Goal: Task Accomplishment & Management: Complete application form

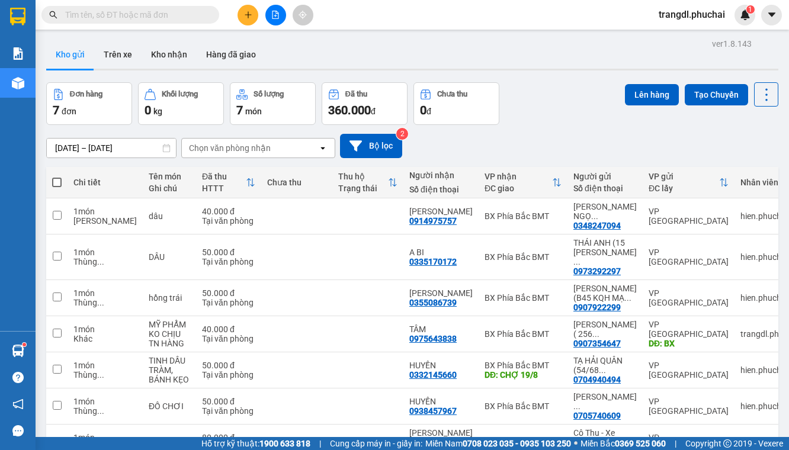
click at [242, 16] on button at bounding box center [247, 15] width 21 height 21
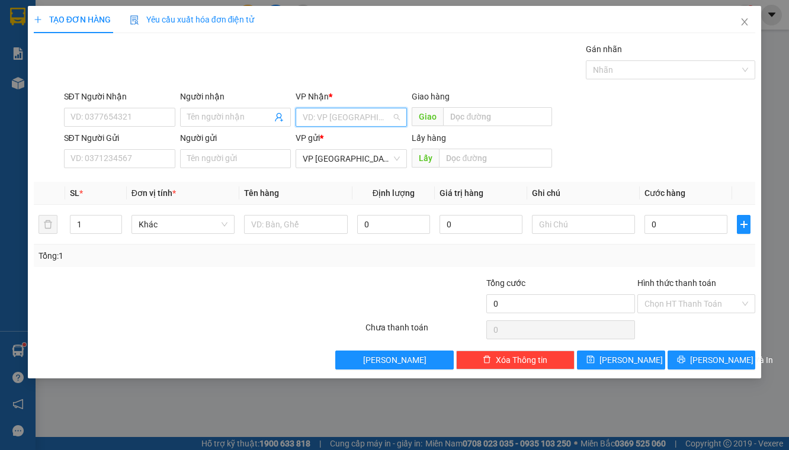
drag, startPoint x: 320, startPoint y: 115, endPoint x: 352, endPoint y: 155, distance: 51.8
click at [322, 115] on input "search" at bounding box center [347, 117] width 89 height 18
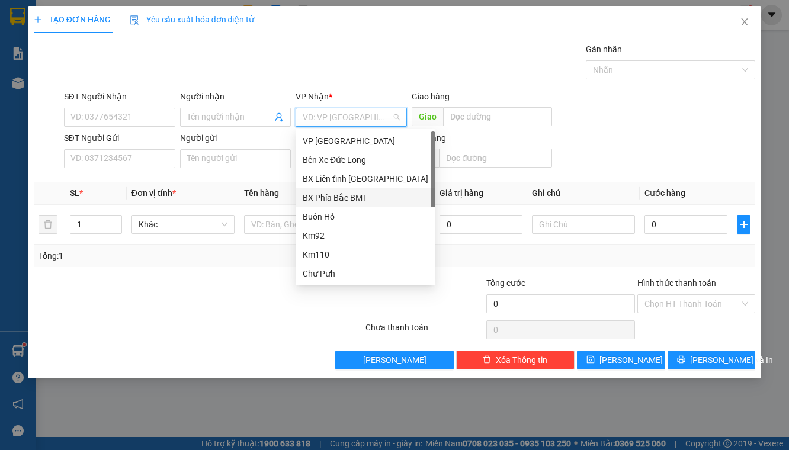
click at [365, 192] on div "BX Phía Bắc BMT" at bounding box center [366, 197] width 126 height 13
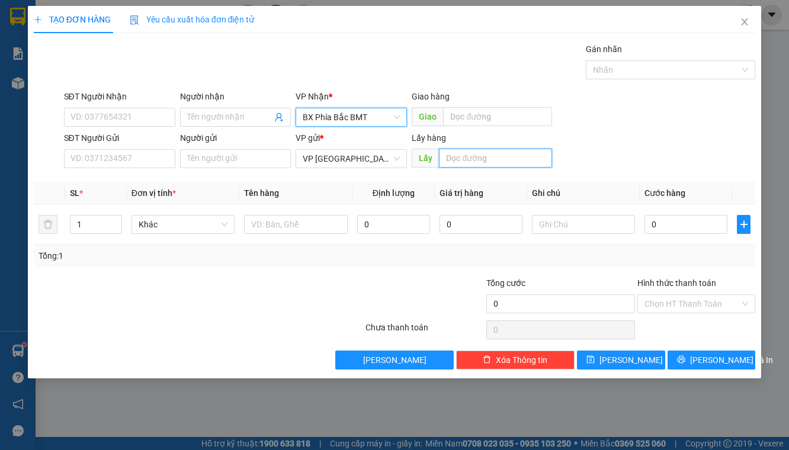
click at [450, 156] on input "text" at bounding box center [495, 158] width 113 height 19
type input "BX"
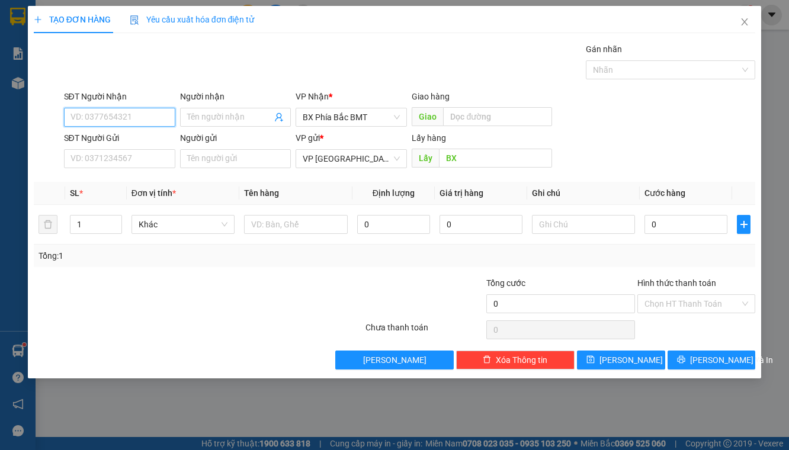
click at [121, 116] on input "SĐT Người Nhận" at bounding box center [119, 117] width 111 height 19
type input "0905673455"
click at [197, 116] on input "Người nhận" at bounding box center [229, 117] width 85 height 13
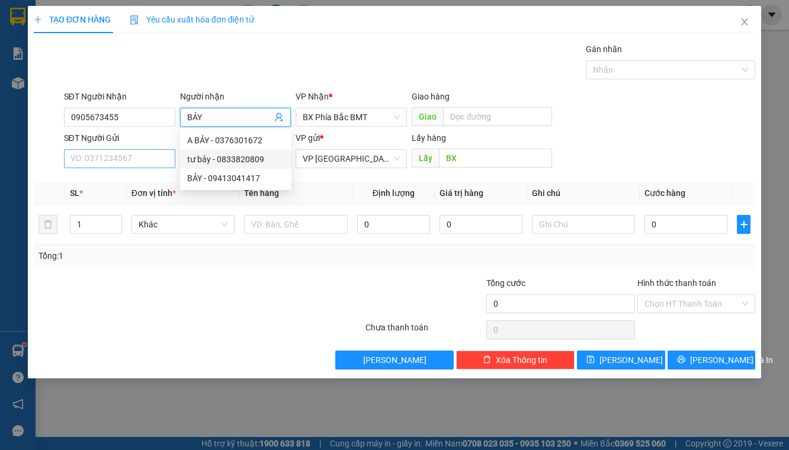
type input "BẢY"
click at [140, 152] on input "SĐT Người Gửi" at bounding box center [119, 158] width 111 height 19
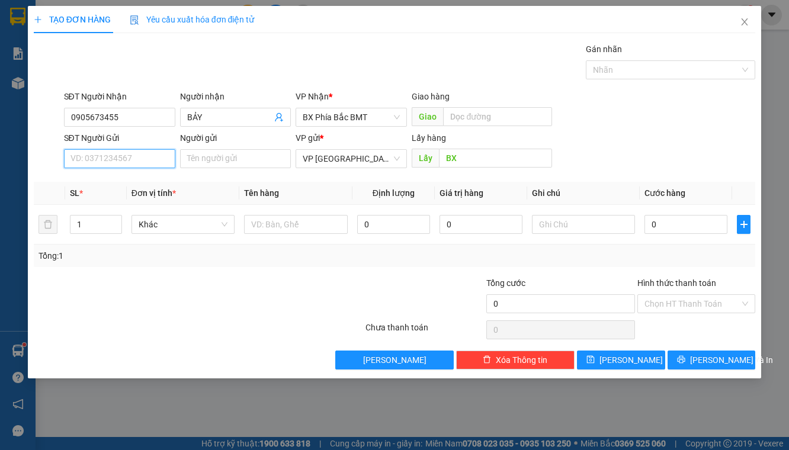
click at [140, 160] on input "SĐT Người Gửi" at bounding box center [119, 158] width 111 height 19
type input "0963164236"
click at [262, 152] on input "Người gửi" at bounding box center [235, 158] width 111 height 19
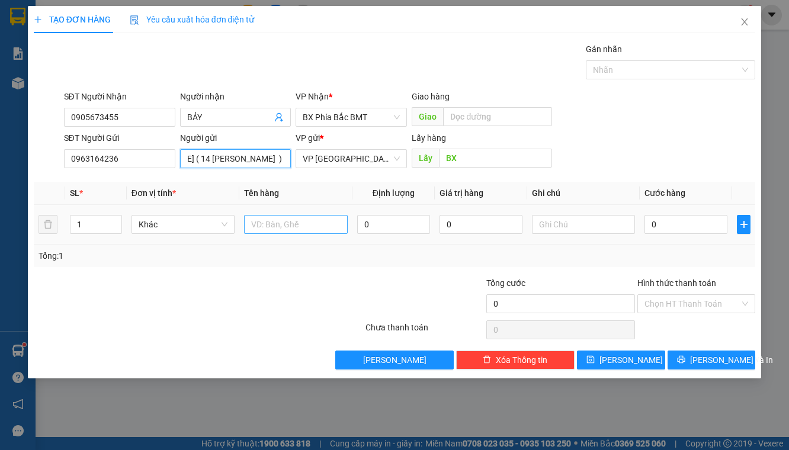
type input "[PERSON_NAME] ( 14 [PERSON_NAME] )"
click at [342, 217] on input "text" at bounding box center [296, 224] width 104 height 19
type input "CỤC SẠC"
click at [664, 221] on input "0" at bounding box center [685, 224] width 83 height 19
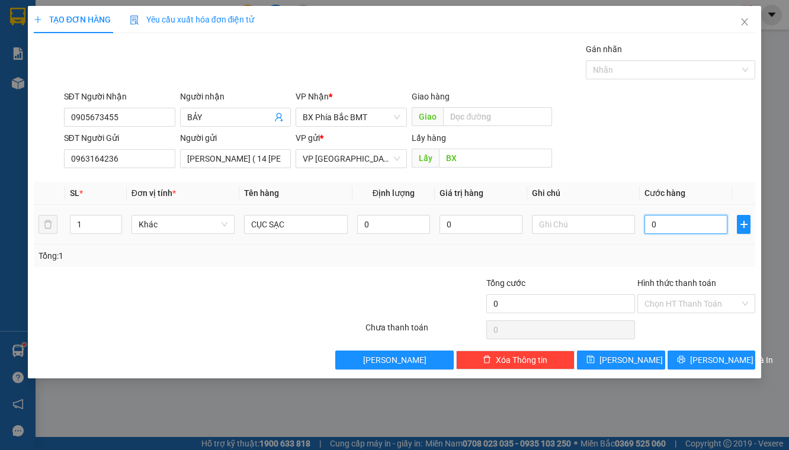
type input "4"
type input "40"
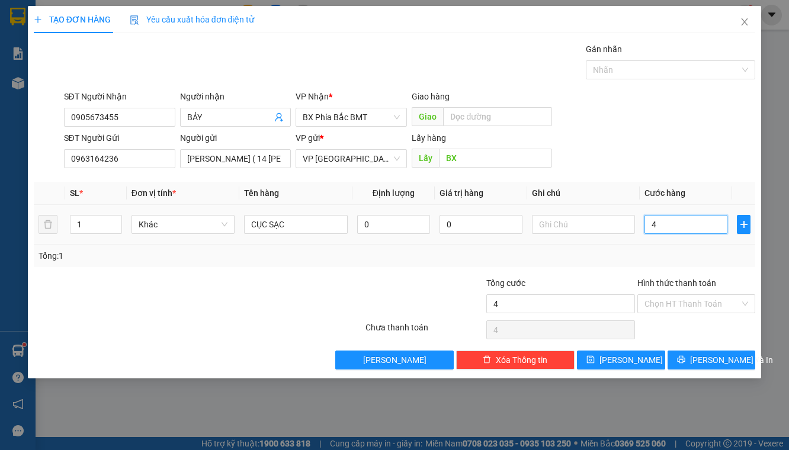
type input "40"
type input "400"
type input "4.000"
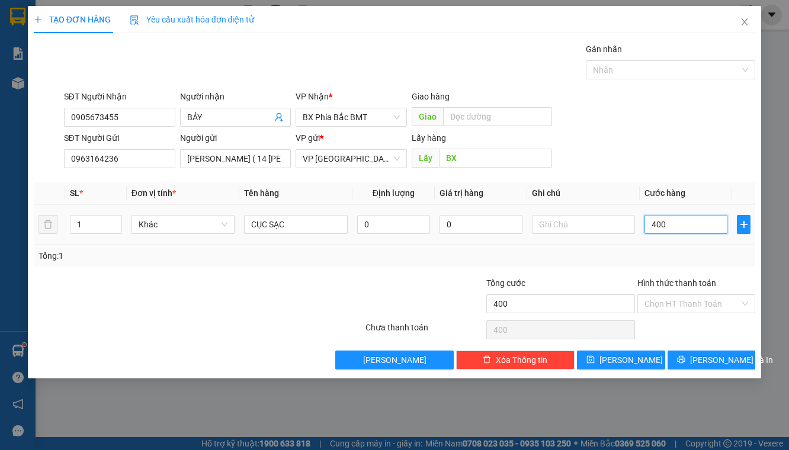
type input "4.000"
type input "40.000"
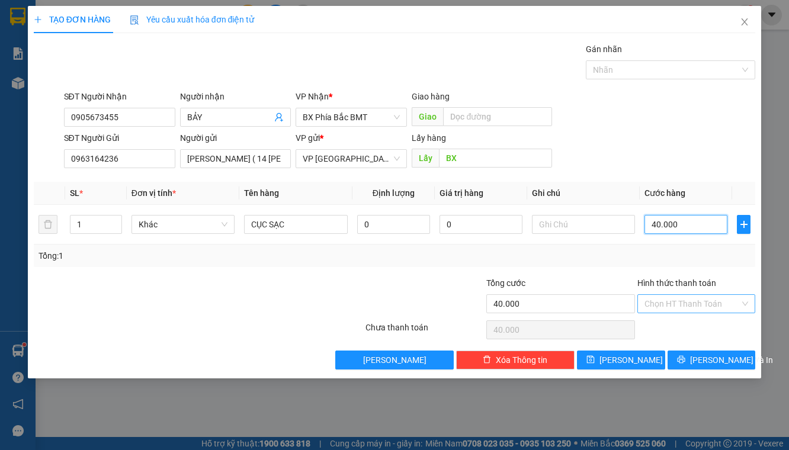
type input "40.000"
click at [701, 301] on input "Hình thức thanh toán" at bounding box center [692, 304] width 96 height 18
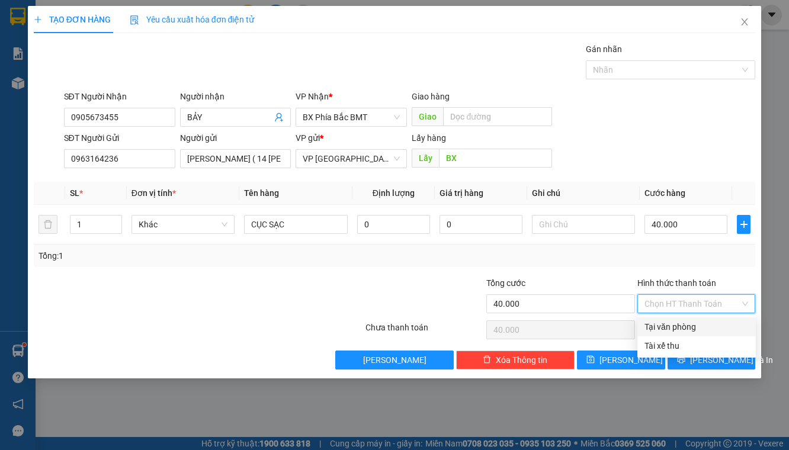
click at [667, 326] on div "Tại văn phòng" at bounding box center [696, 326] width 104 height 13
type input "0"
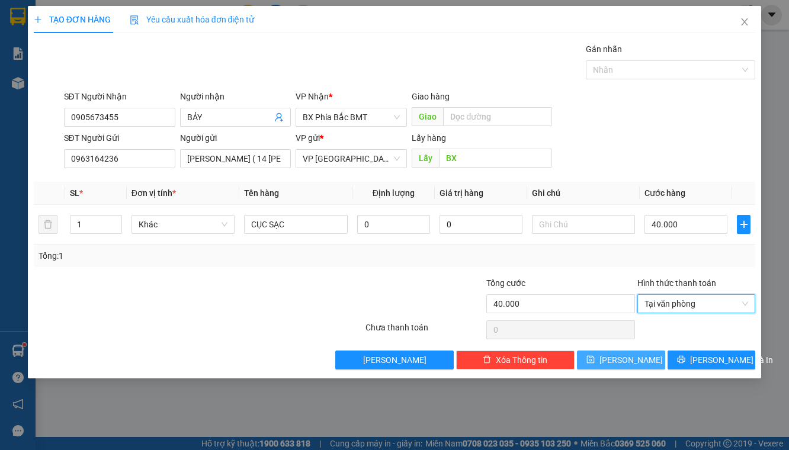
click at [634, 359] on button "[PERSON_NAME]" at bounding box center [621, 360] width 88 height 19
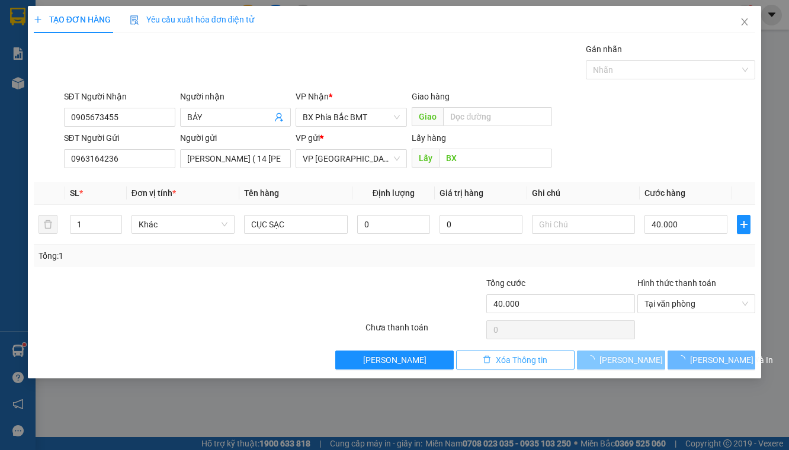
type input "0"
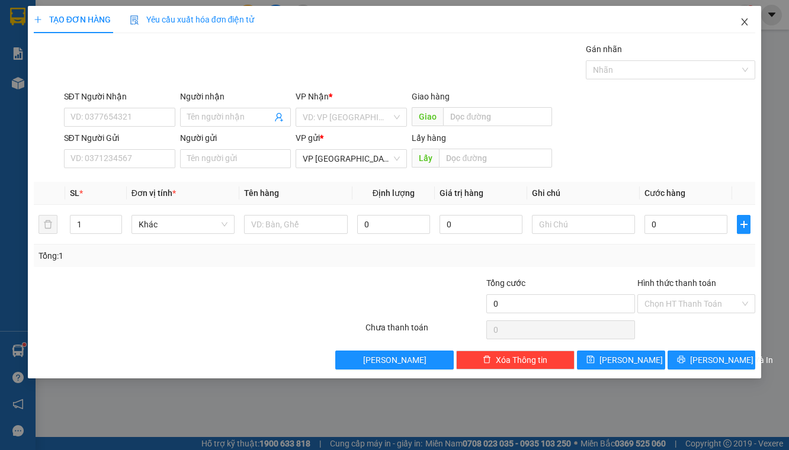
click at [741, 23] on icon "close" at bounding box center [744, 21] width 9 height 9
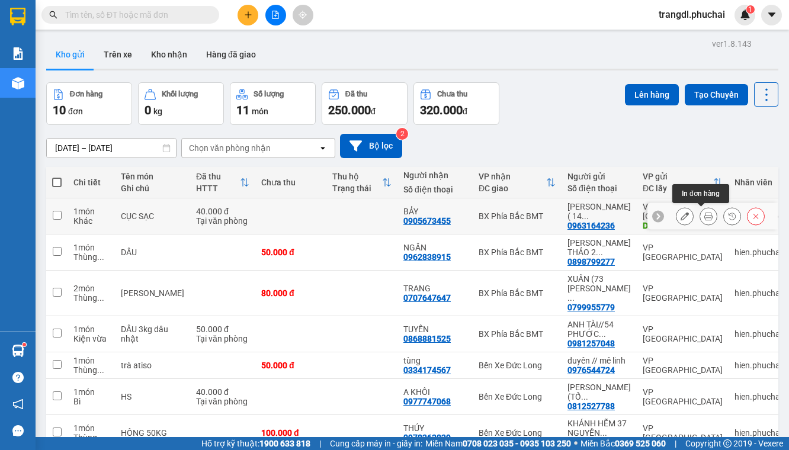
click at [704, 216] on icon at bounding box center [708, 216] width 8 height 8
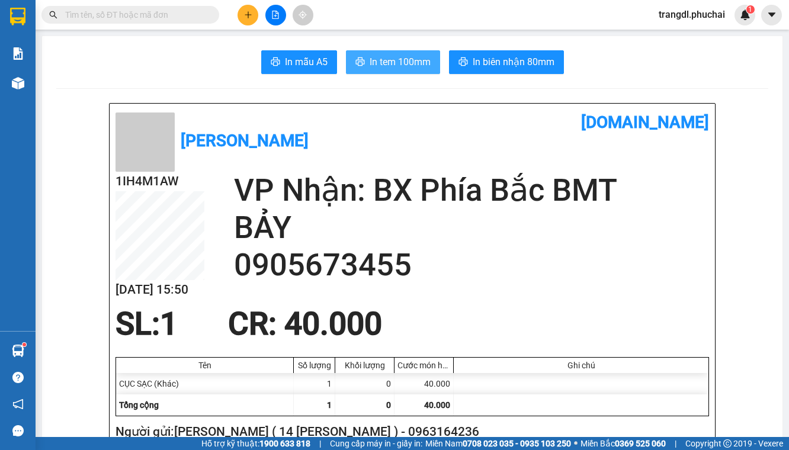
drag, startPoint x: 370, startPoint y: 62, endPoint x: 381, endPoint y: 107, distance: 45.7
click at [370, 62] on span "In tem 100mm" at bounding box center [400, 61] width 61 height 15
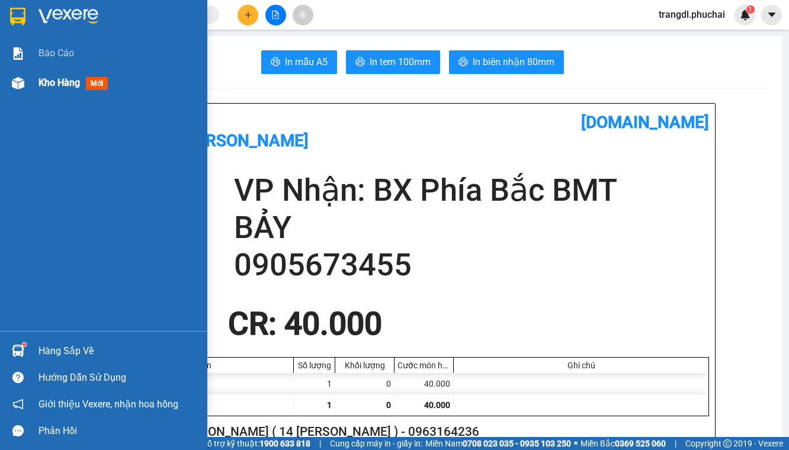
click at [23, 86] on img at bounding box center [18, 83] width 12 height 12
